Goal: Information Seeking & Learning: Learn about a topic

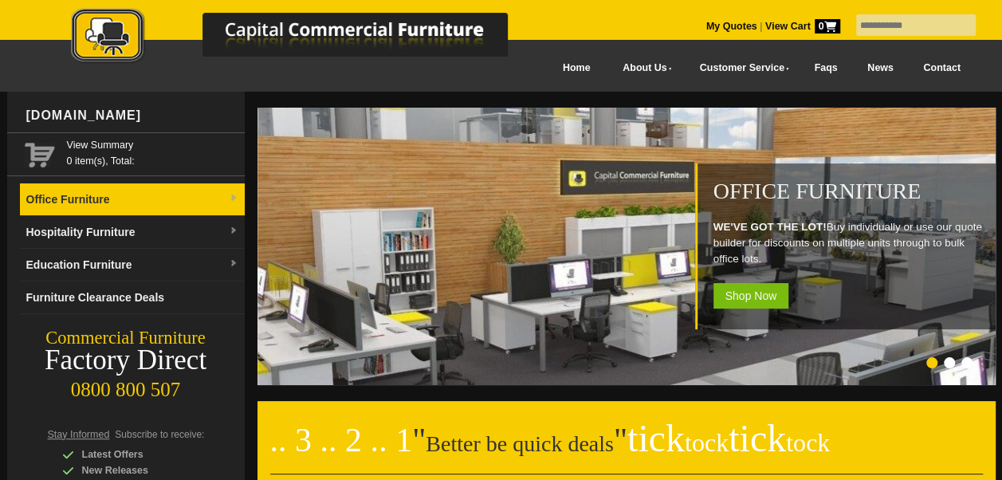
click at [85, 201] on link "Office Furniture" at bounding box center [132, 199] width 225 height 33
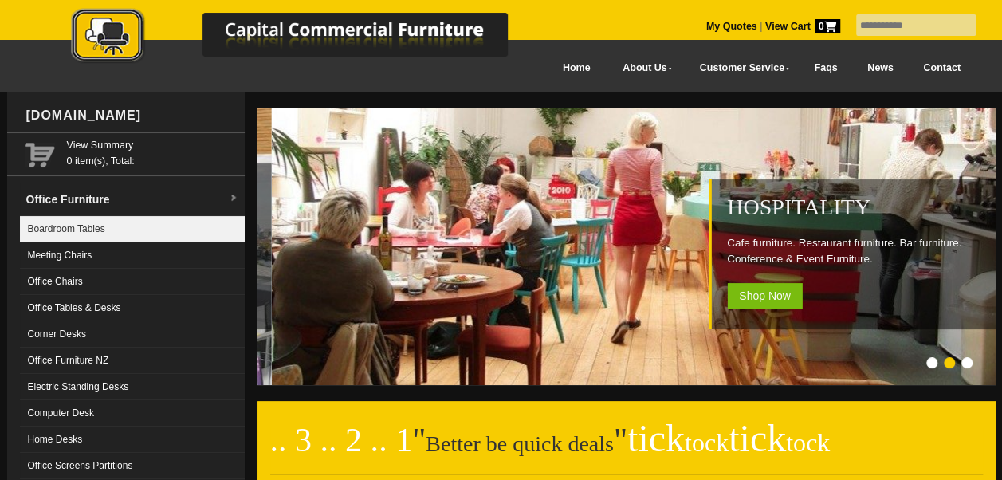
click at [67, 229] on link "Boardroom Tables" at bounding box center [132, 229] width 225 height 26
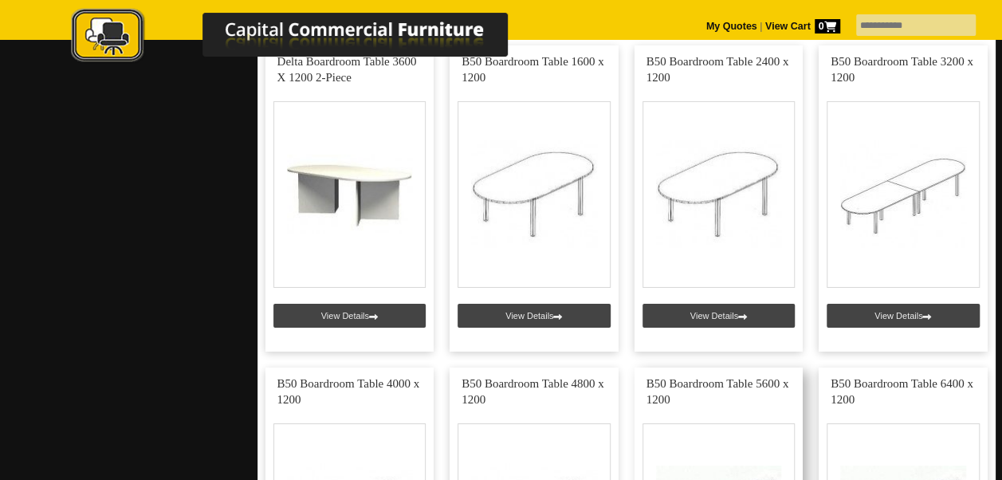
scroll to position [2629, 0]
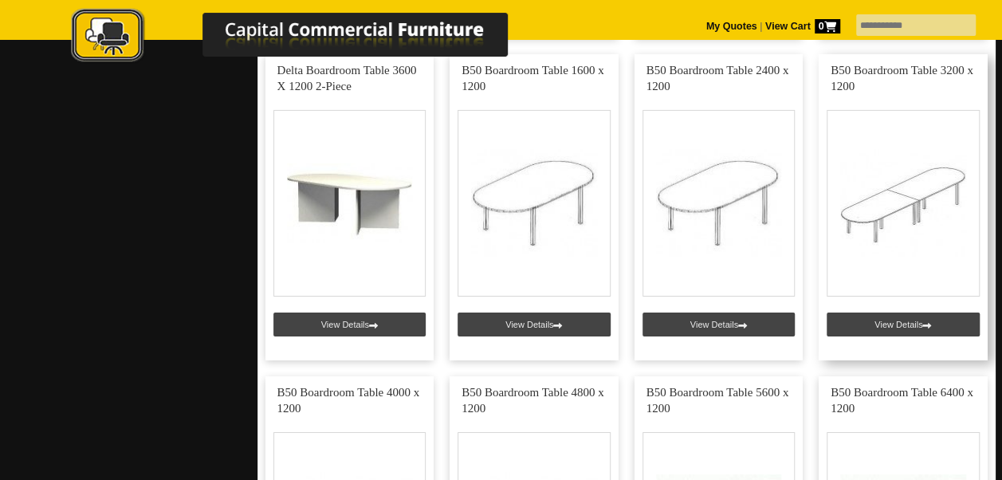
click at [907, 315] on link at bounding box center [902, 207] width 169 height 306
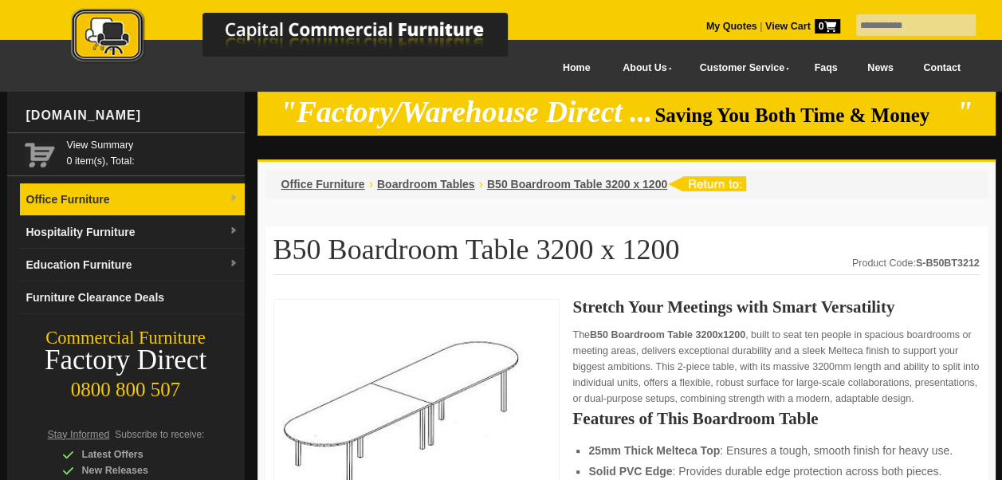
click at [95, 199] on link "Office Furniture" at bounding box center [132, 199] width 225 height 33
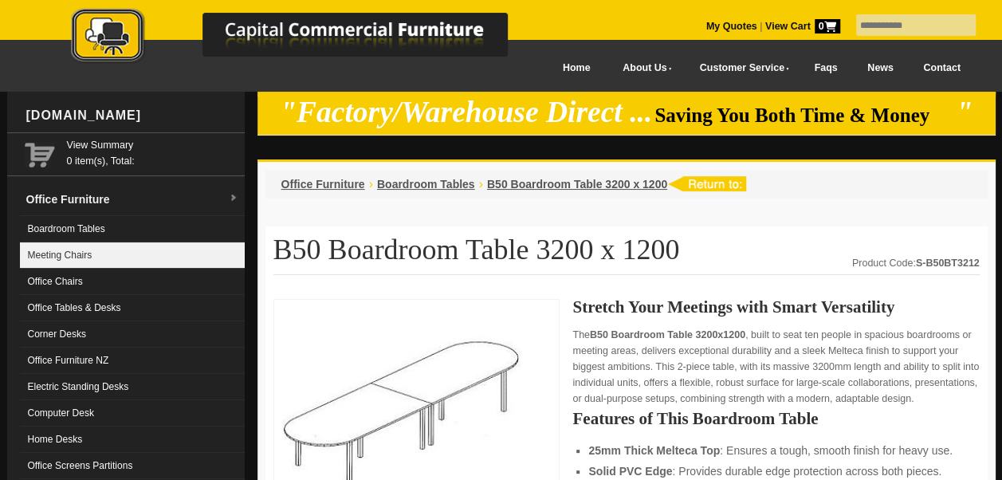
click at [61, 251] on link "Meeting Chairs" at bounding box center [132, 255] width 225 height 26
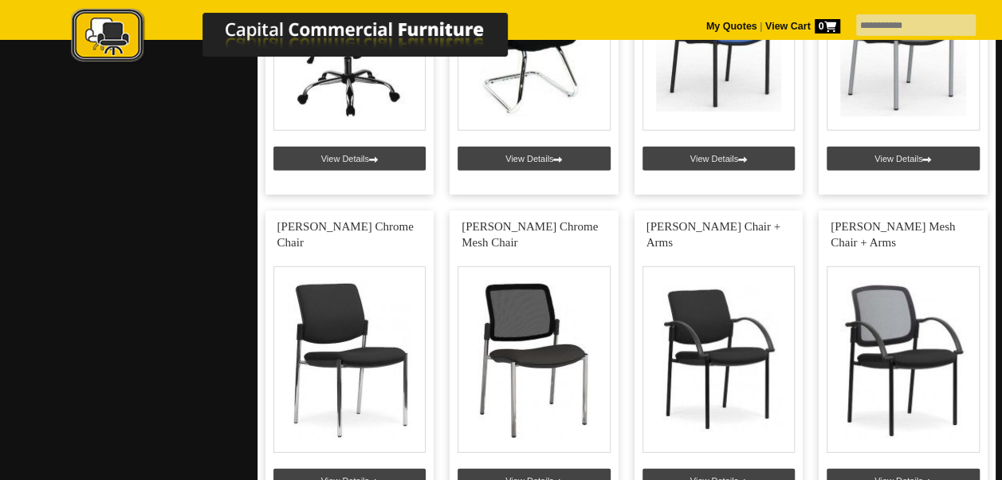
scroll to position [1992, 0]
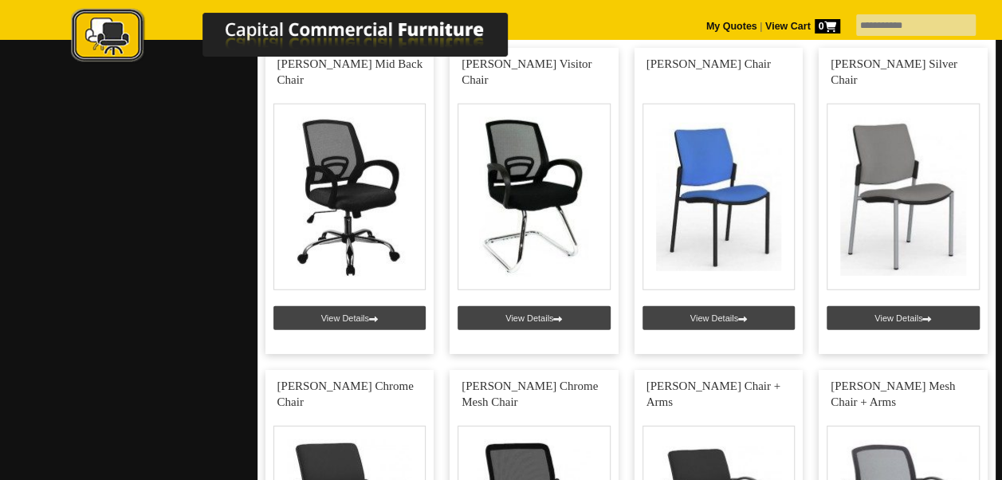
drag, startPoint x: 339, startPoint y: 151, endPoint x: 182, endPoint y: 171, distance: 159.0
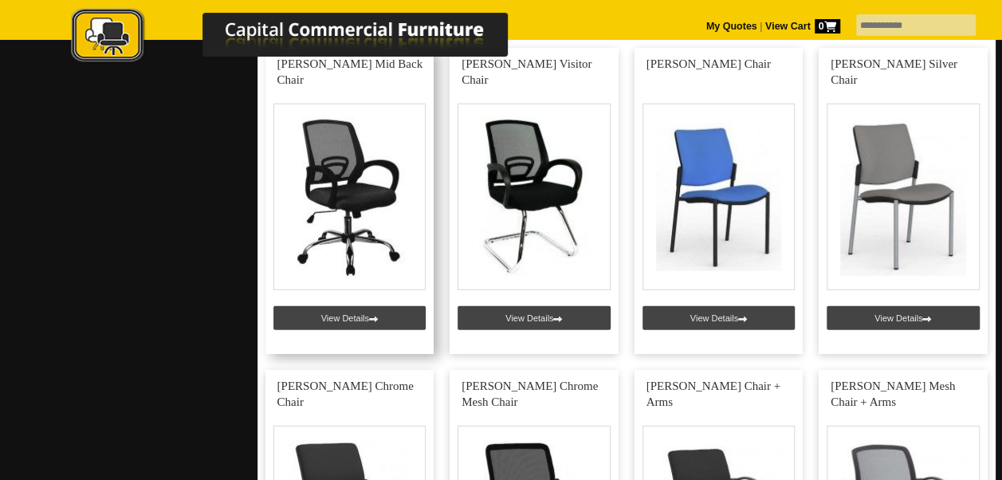
click at [338, 168] on link at bounding box center [349, 201] width 169 height 306
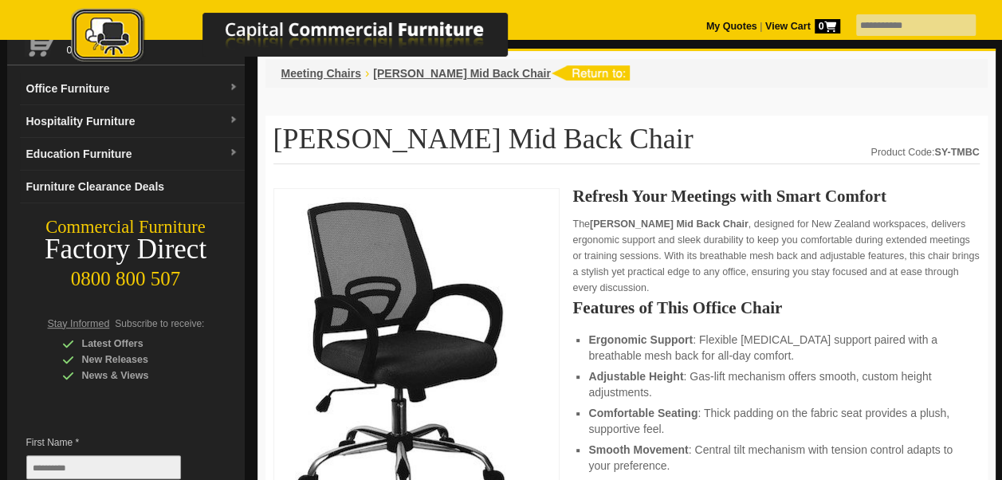
scroll to position [159, 0]
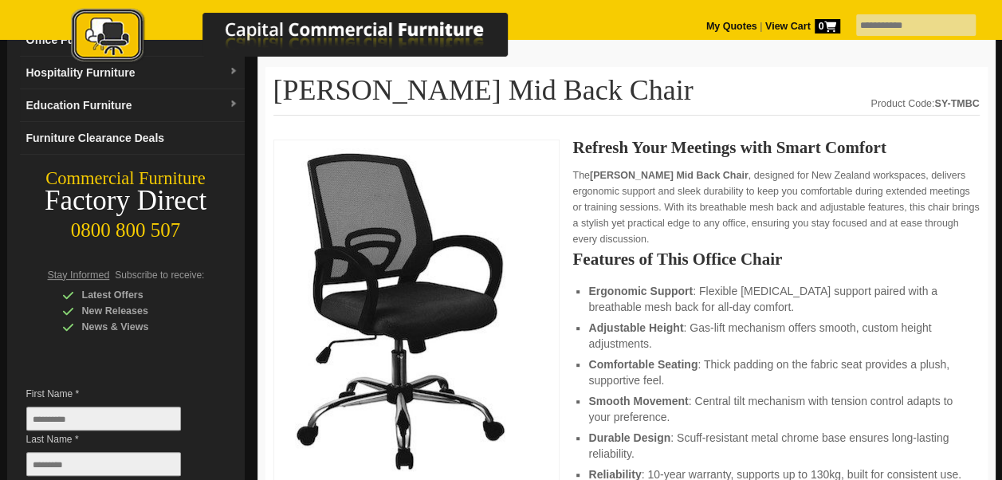
drag, startPoint x: 387, startPoint y: 226, endPoint x: 550, endPoint y: 128, distance: 189.8
drag, startPoint x: 393, startPoint y: 182, endPoint x: 507, endPoint y: 161, distance: 116.0
click at [507, 161] on img at bounding box center [401, 309] width 239 height 323
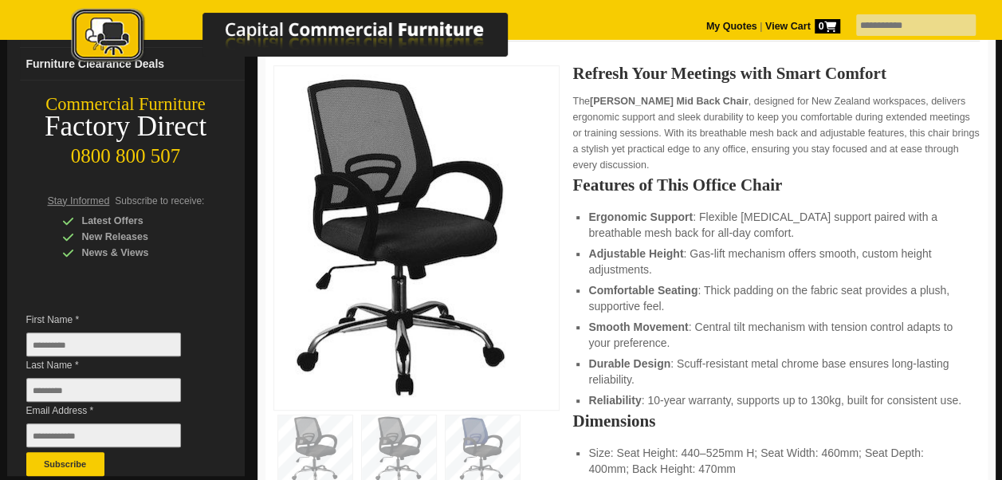
scroll to position [210, 0]
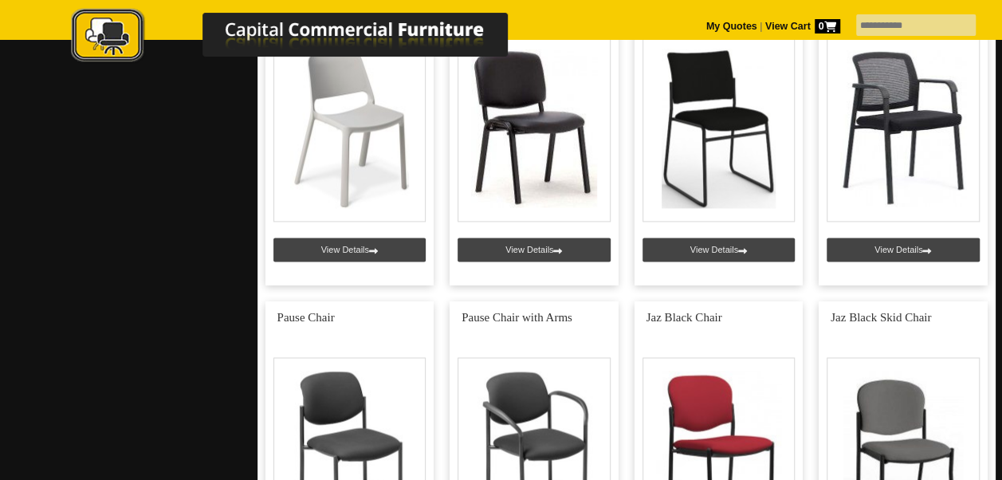
scroll to position [876, 0]
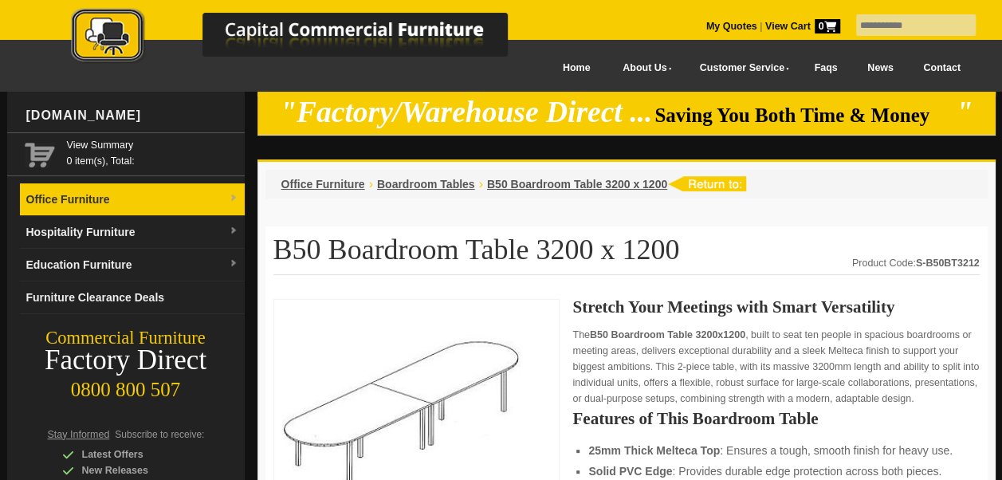
click at [86, 199] on link "Office Furniture" at bounding box center [132, 199] width 225 height 33
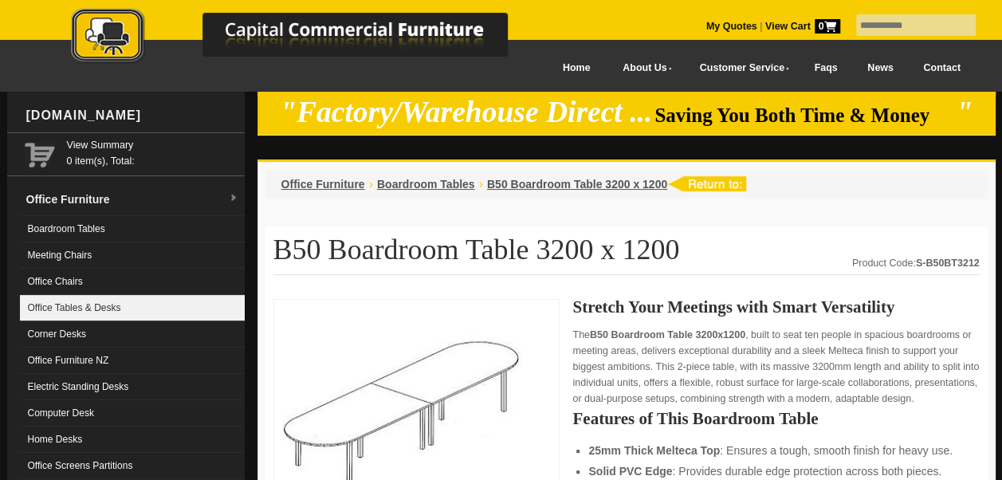
click at [65, 305] on link "Office Tables & Desks" at bounding box center [132, 308] width 225 height 26
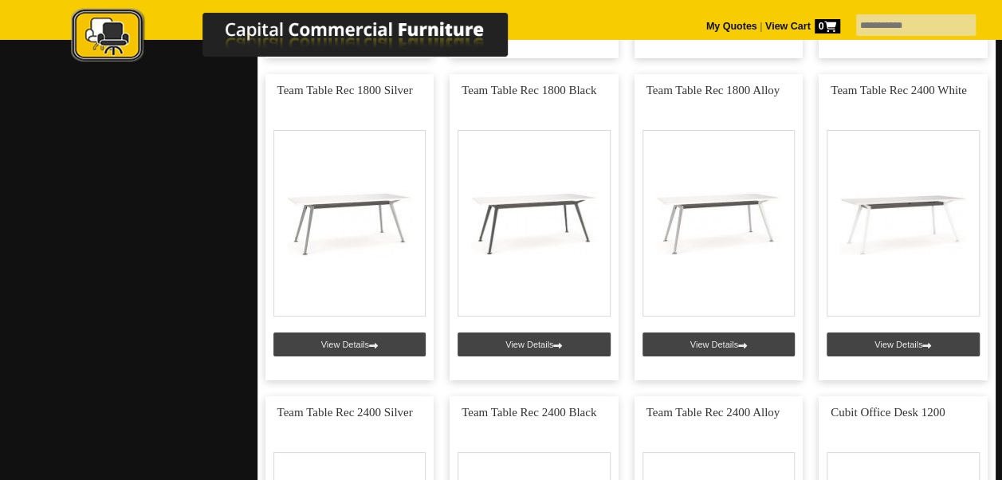
scroll to position [2948, 0]
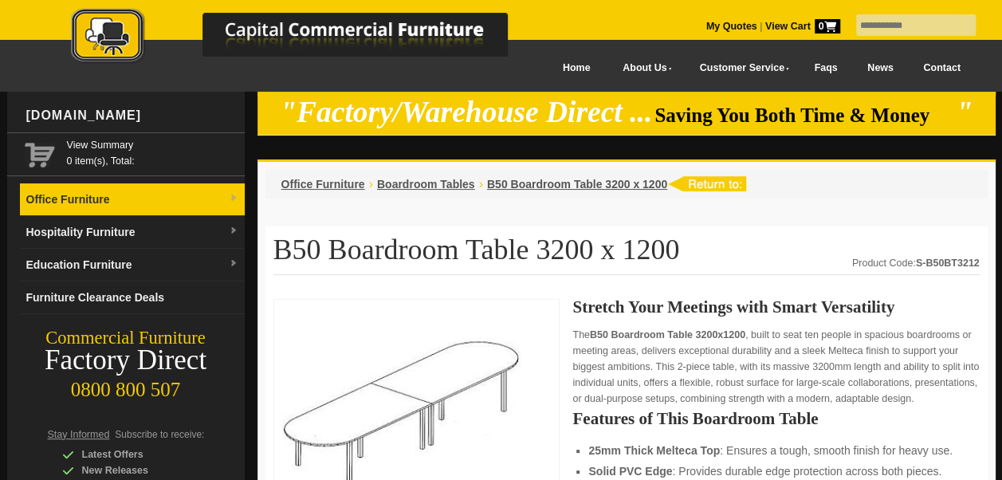
click at [45, 196] on link "Office Furniture" at bounding box center [132, 199] width 225 height 33
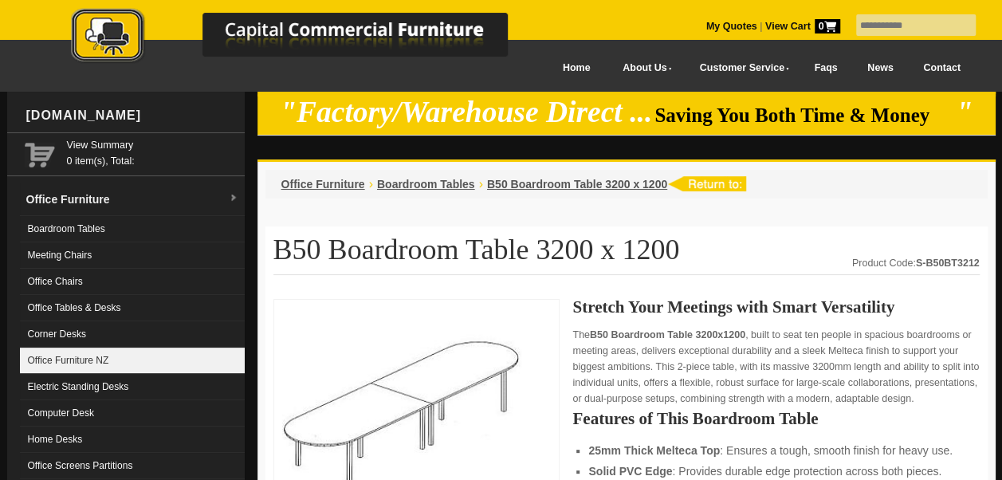
click at [60, 355] on link "Office Furniture NZ" at bounding box center [132, 360] width 225 height 26
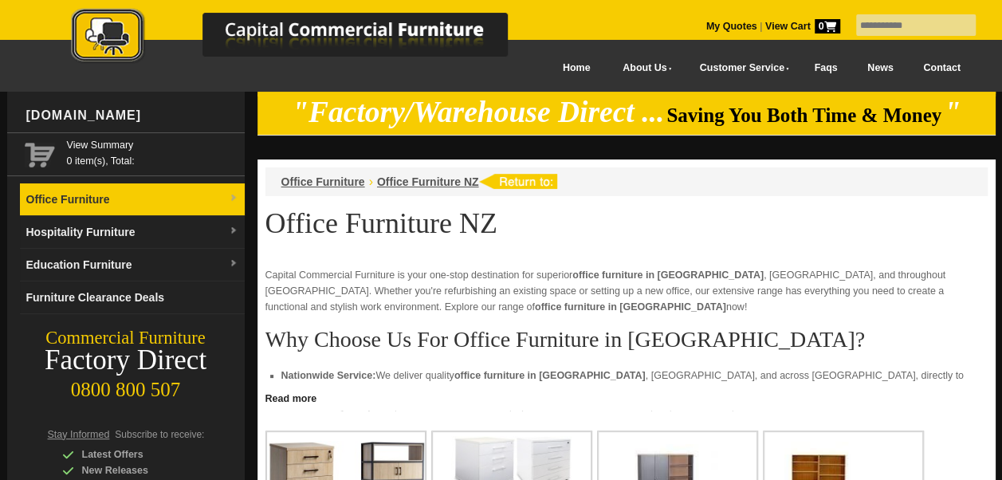
click at [85, 205] on link "Office Furniture" at bounding box center [132, 199] width 225 height 33
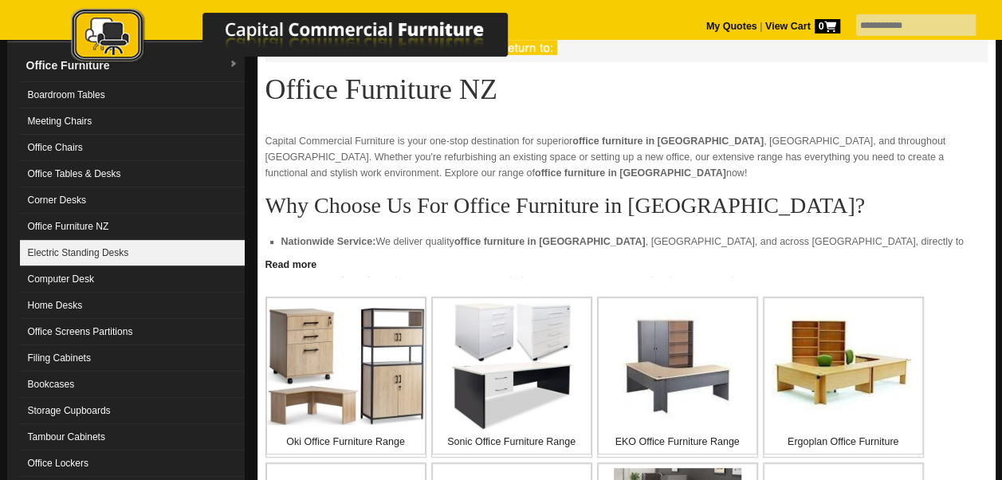
scroll to position [159, 0]
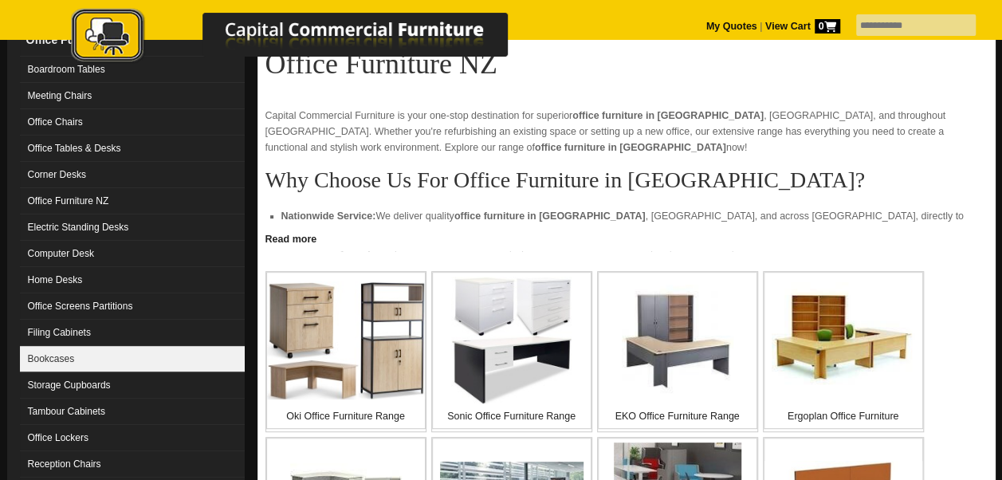
click at [56, 356] on link "Bookcases" at bounding box center [132, 359] width 225 height 26
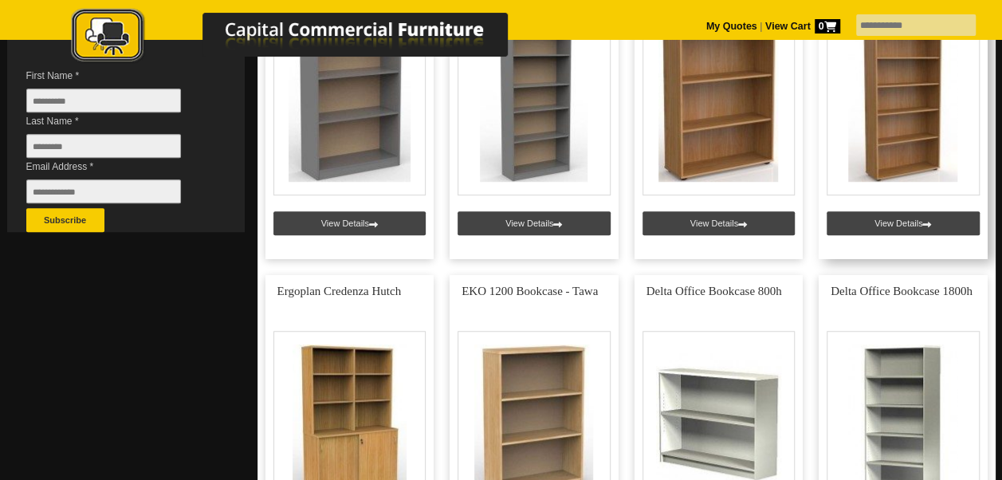
scroll to position [478, 0]
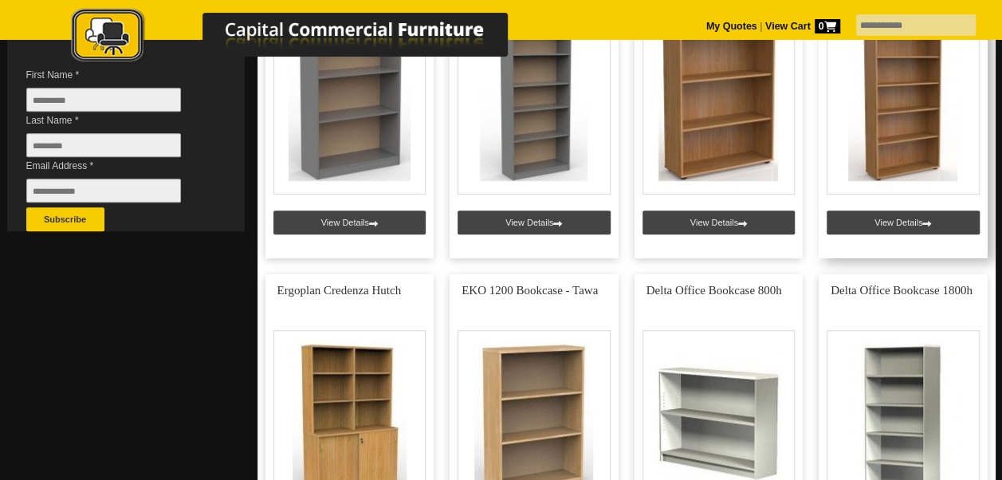
click at [890, 226] on link at bounding box center [902, 105] width 169 height 306
